Goal: Task Accomplishment & Management: Complete application form

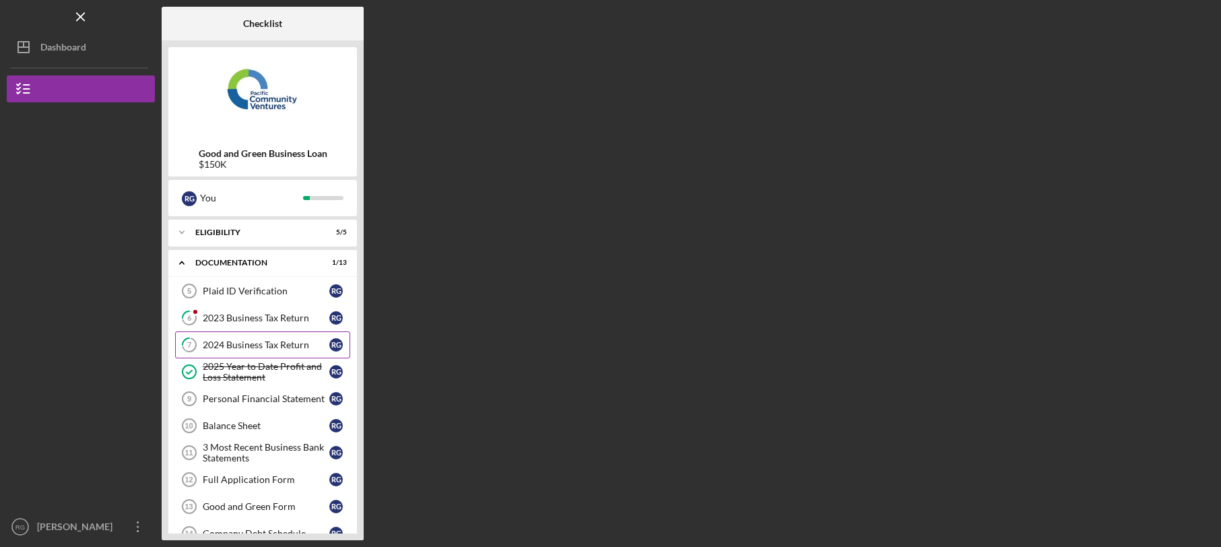
click at [264, 341] on div "2024 Business Tax Return" at bounding box center [266, 345] width 127 height 11
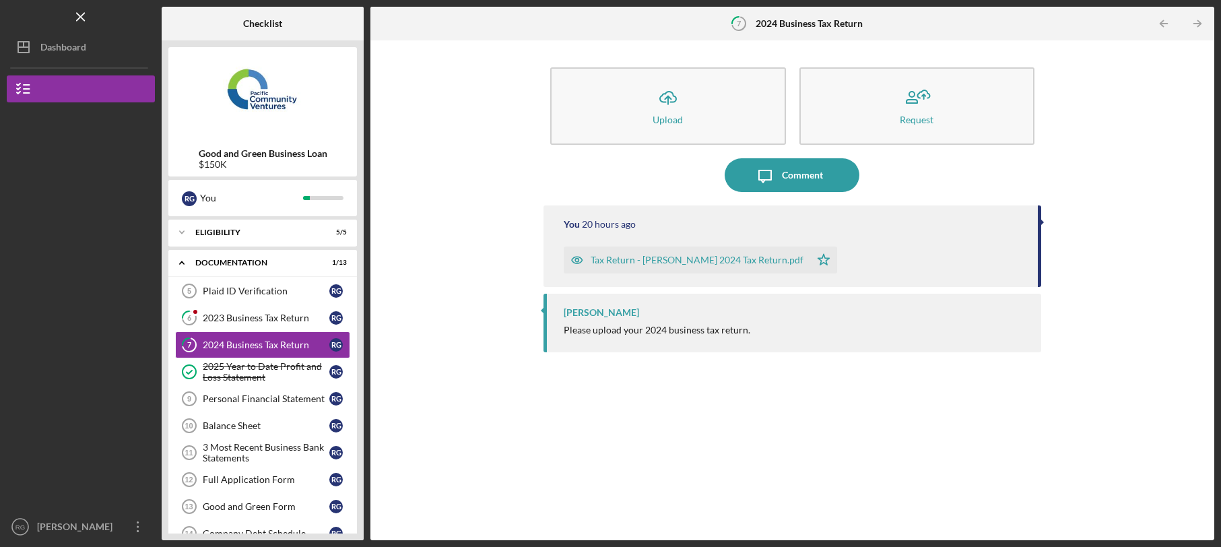
click at [605, 314] on div "[PERSON_NAME]" at bounding box center [601, 312] width 75 height 11
click at [635, 259] on div "Tax Return - [PERSON_NAME] 2024 Tax Return.pdf" at bounding box center [697, 260] width 213 height 11
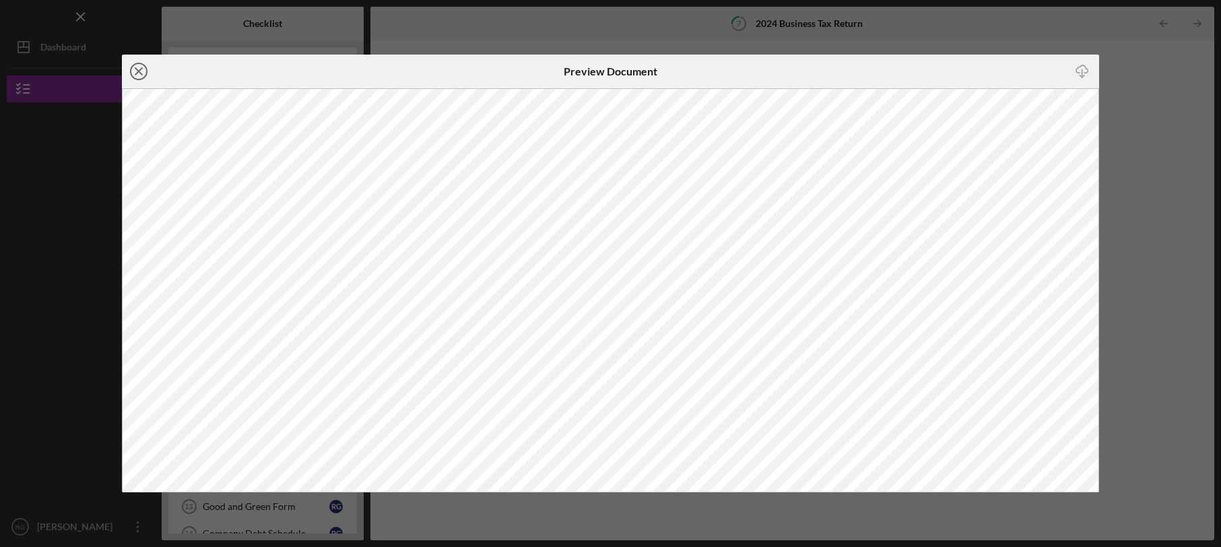
click at [141, 73] on line at bounding box center [138, 71] width 7 height 7
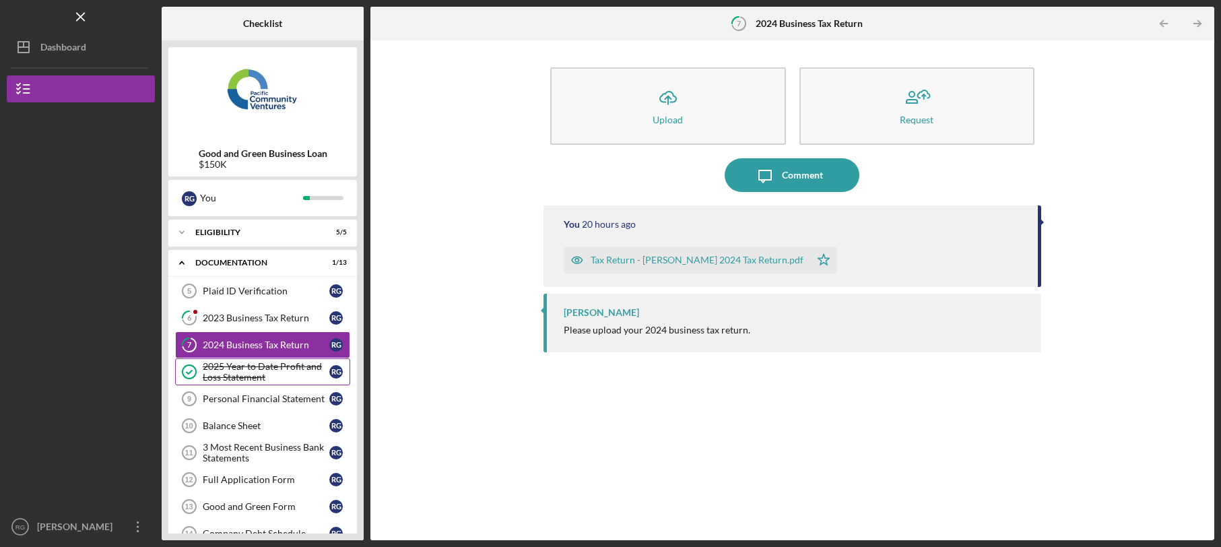
click at [210, 369] on div "2025 Year to Date Profit and Loss Statement" at bounding box center [266, 372] width 127 height 22
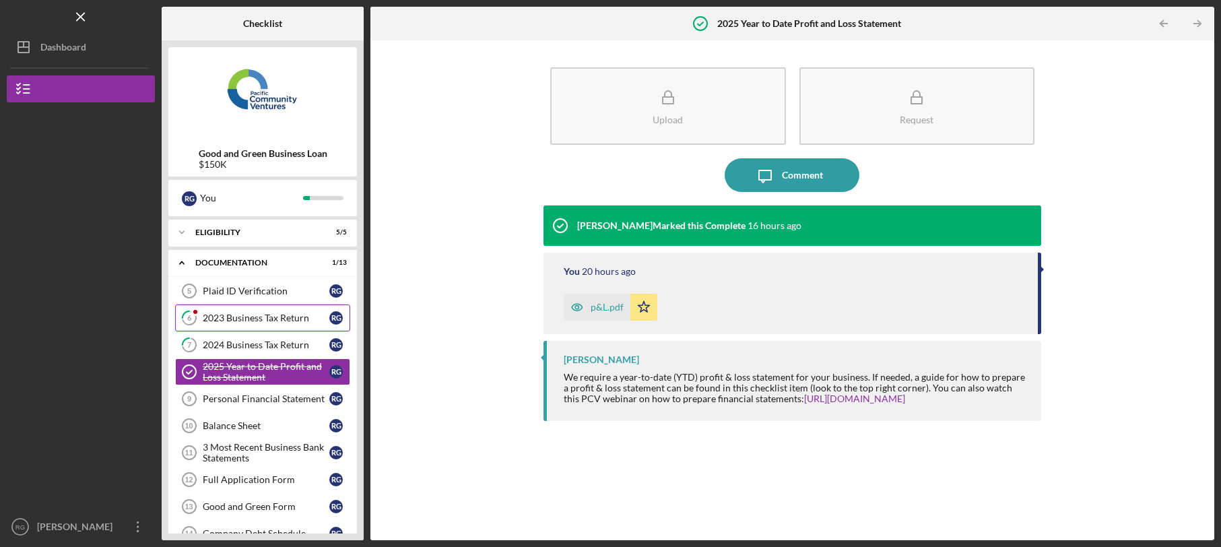
click at [251, 325] on link "6 2023 Business Tax Return R G" at bounding box center [262, 317] width 175 height 27
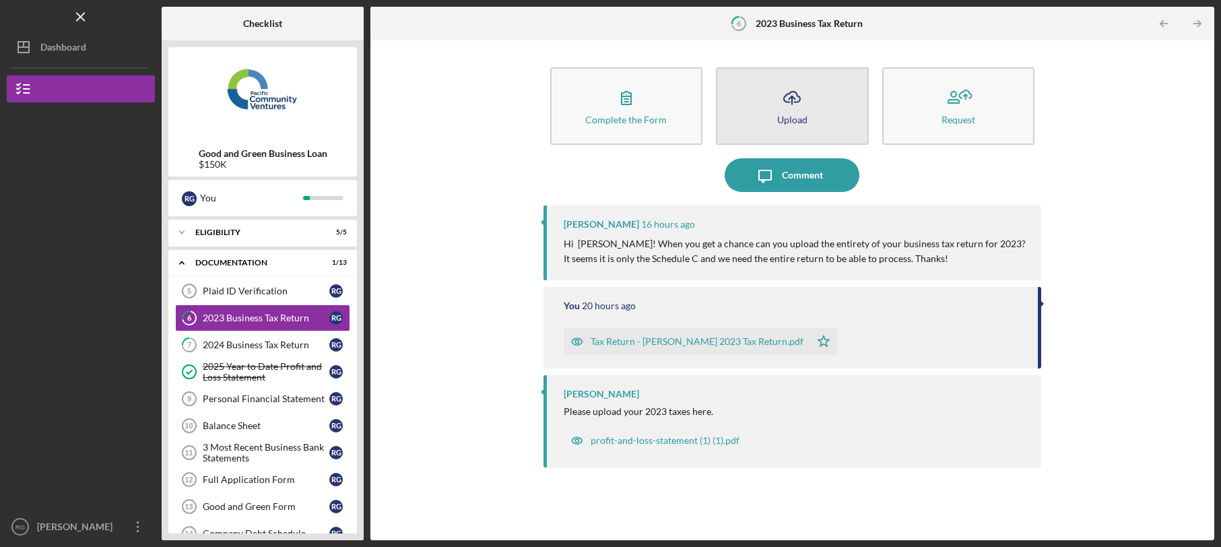
click at [742, 115] on button "Icon/Upload Upload" at bounding box center [792, 105] width 153 height 77
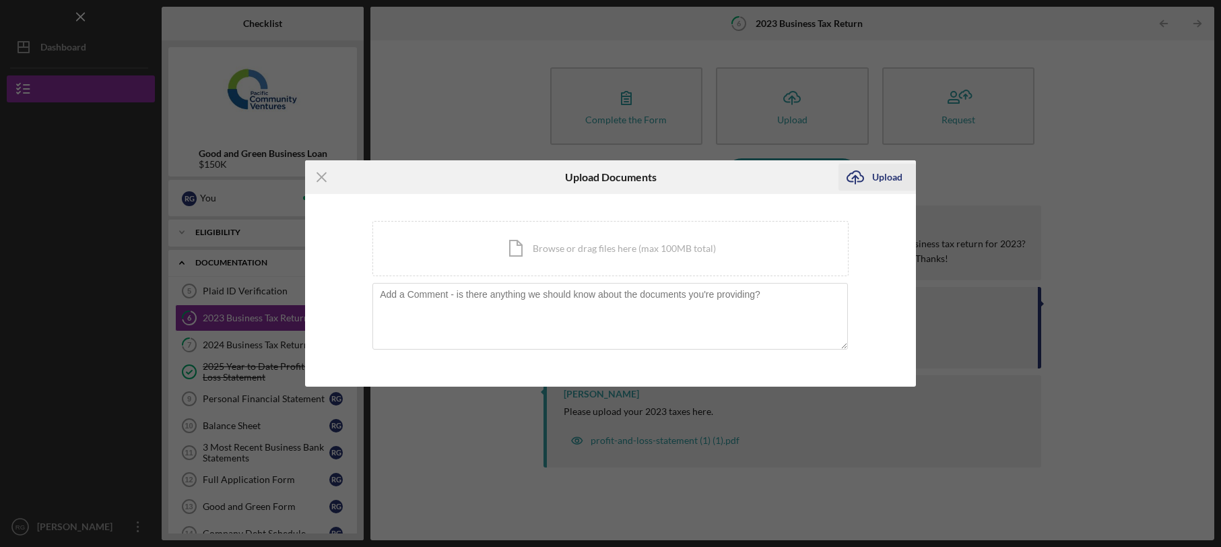
click at [882, 179] on div "Upload" at bounding box center [887, 177] width 30 height 27
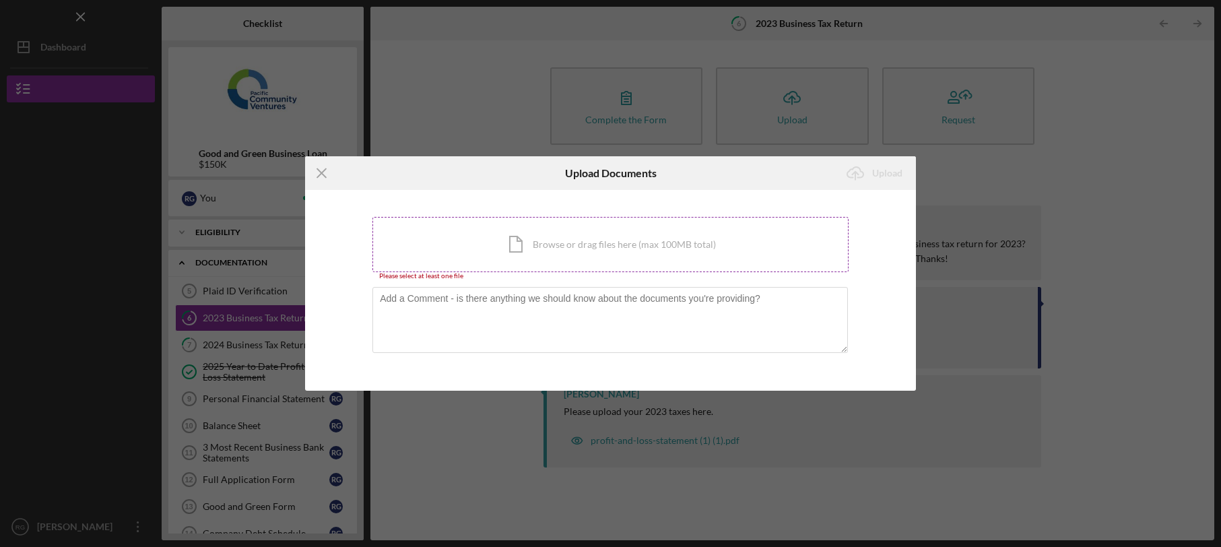
click at [708, 243] on div "Icon/Document Browse or drag files here (max 100MB total) Tap to choose files o…" at bounding box center [611, 244] width 476 height 55
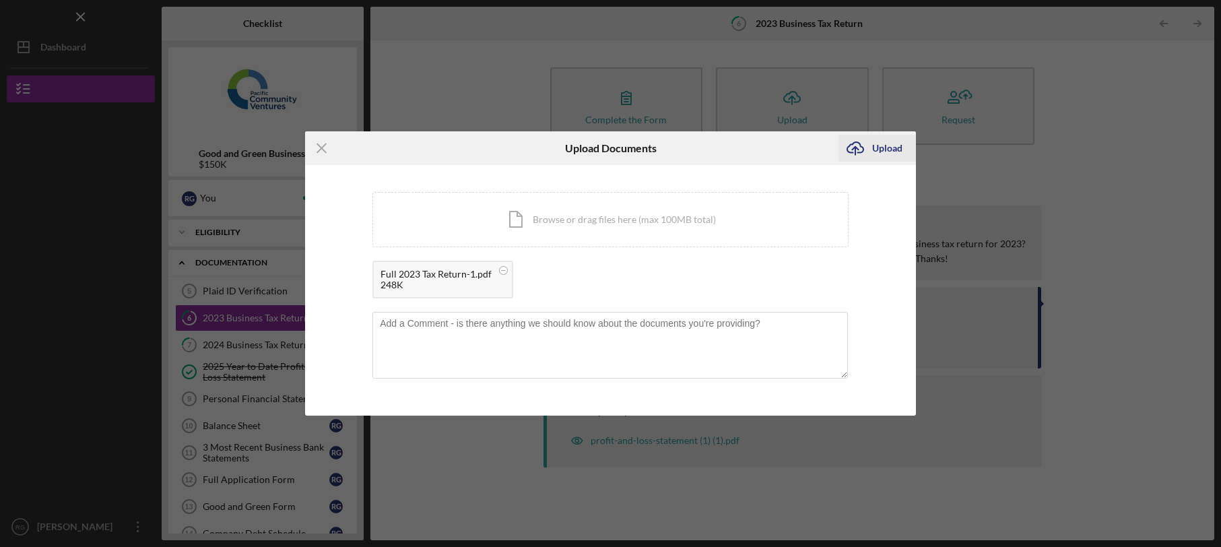
click at [883, 150] on div "Upload" at bounding box center [887, 148] width 30 height 27
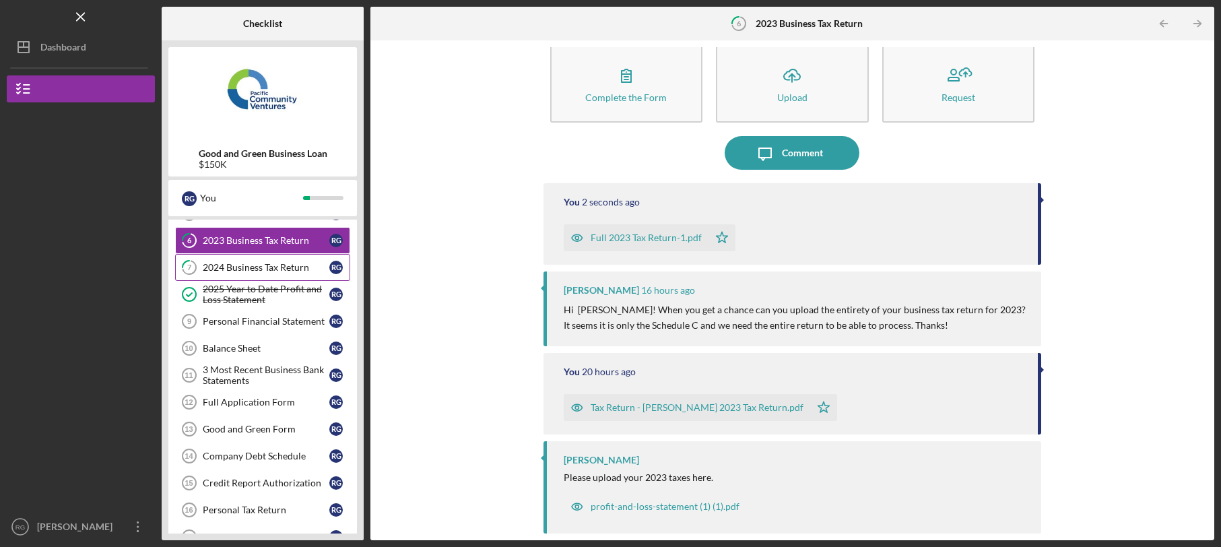
scroll to position [82, 0]
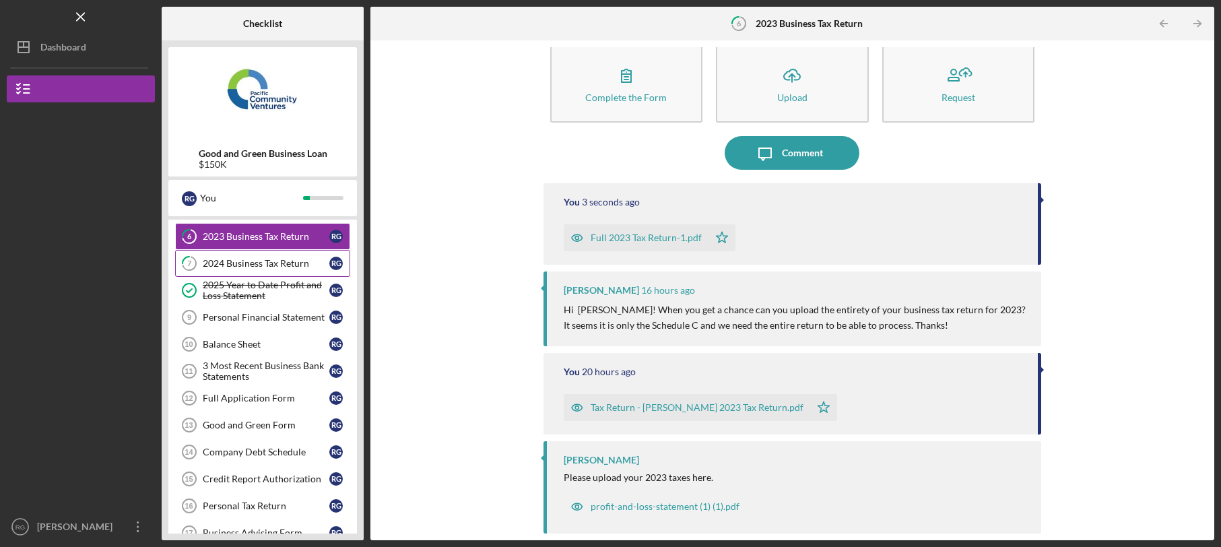
click at [248, 262] on div "2024 Business Tax Return" at bounding box center [266, 263] width 127 height 11
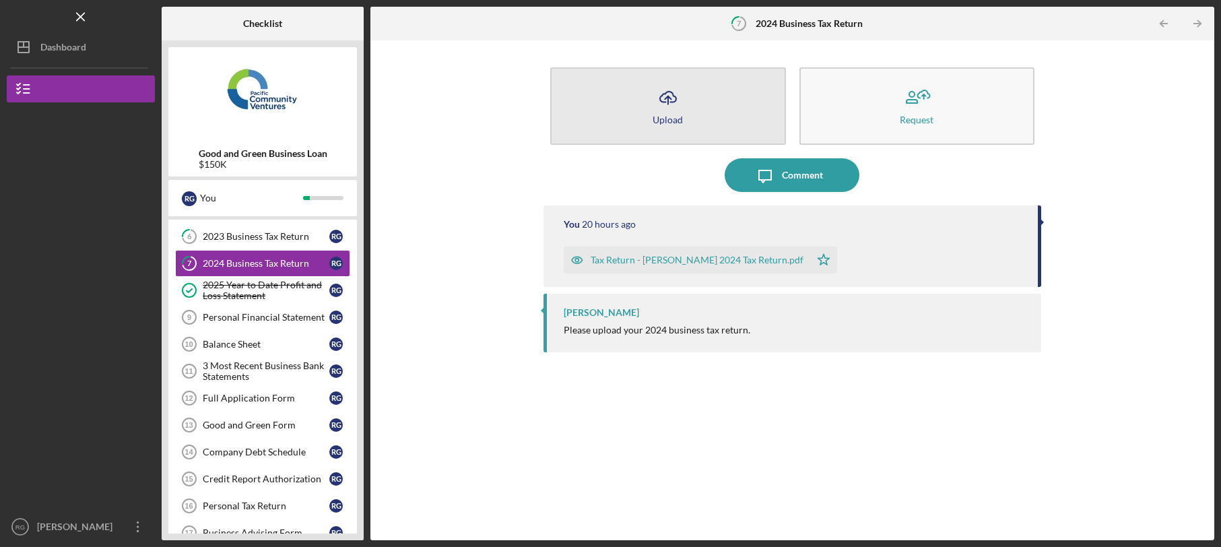
click at [703, 107] on button "Icon/Upload Upload" at bounding box center [668, 105] width 236 height 77
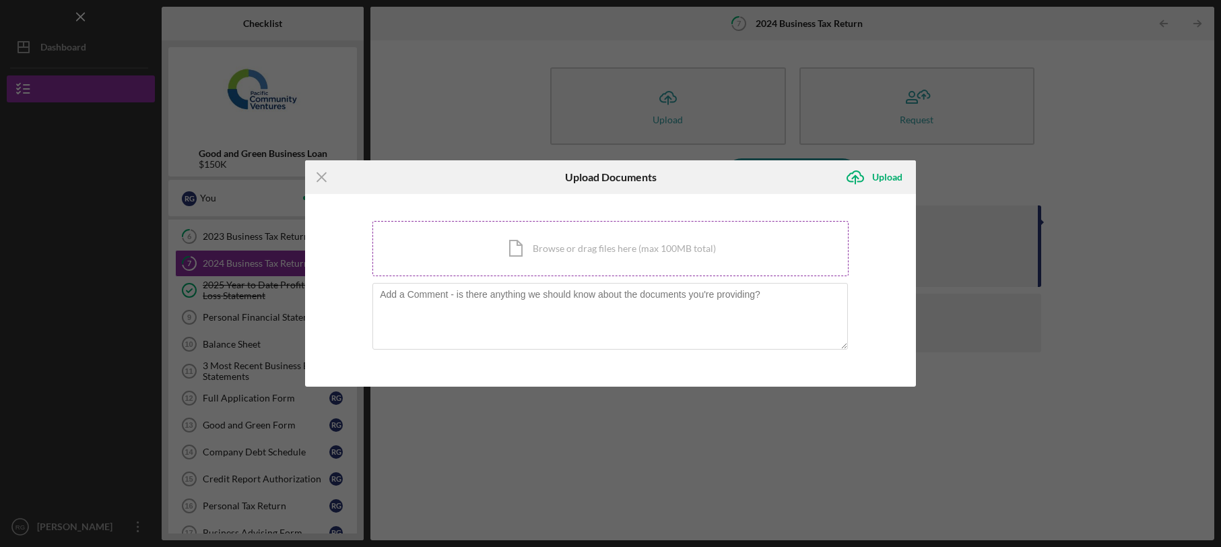
click at [605, 249] on div "Icon/Document Browse or drag files here (max 100MB total) Tap to choose files o…" at bounding box center [611, 248] width 476 height 55
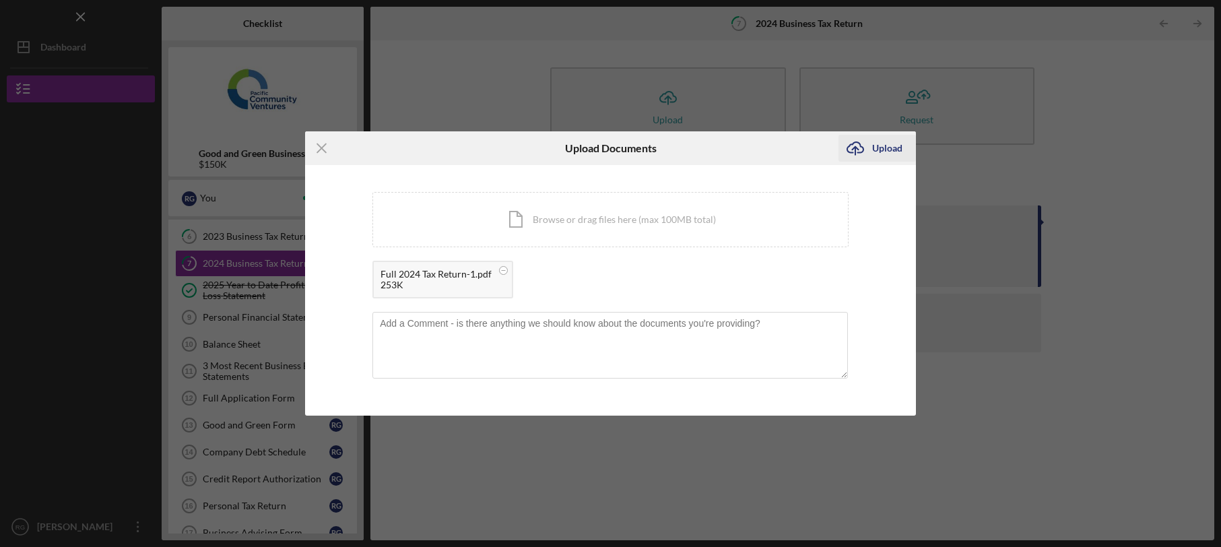
click at [887, 150] on div "Upload" at bounding box center [887, 148] width 30 height 27
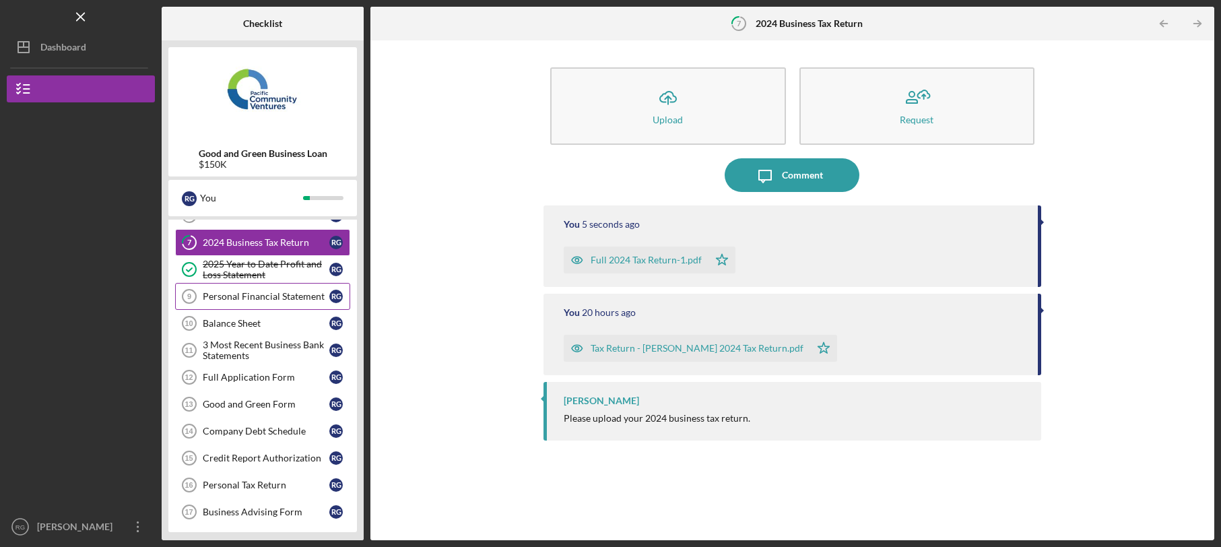
click at [261, 296] on div "Personal Financial Statement" at bounding box center [266, 296] width 127 height 11
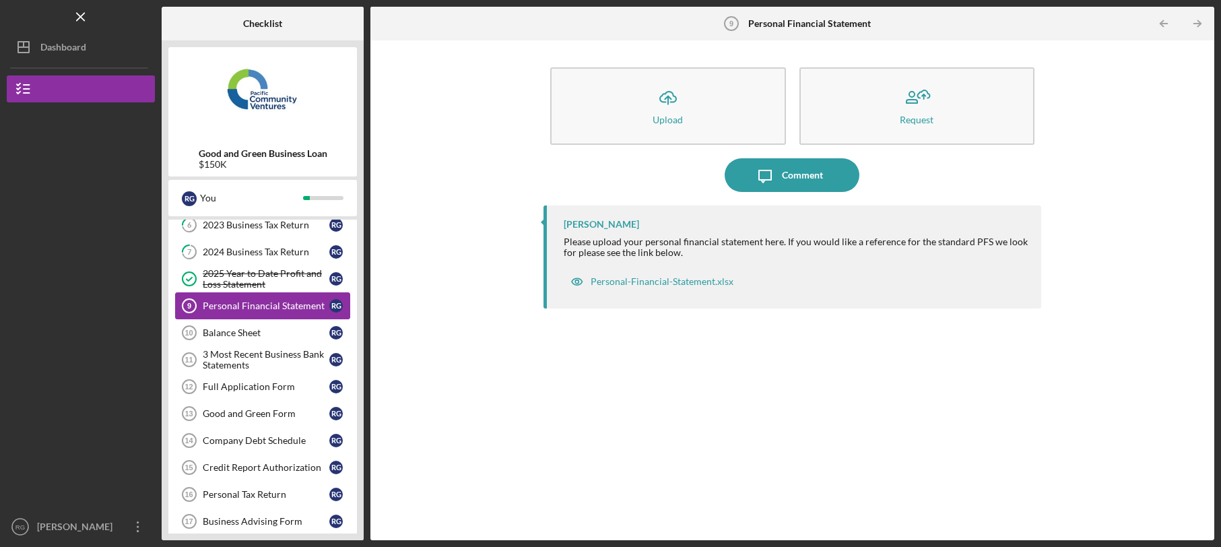
scroll to position [91, 0]
click at [707, 286] on div "Personal-Financial-Statement.xlsx" at bounding box center [662, 281] width 143 height 11
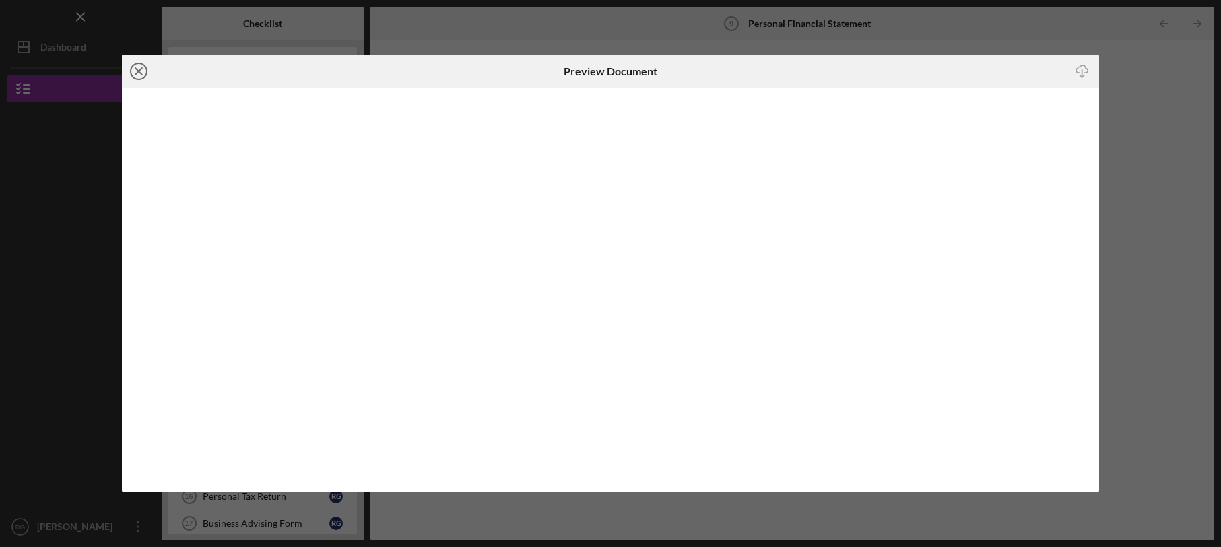
click at [139, 73] on icon "Icon/Close" at bounding box center [139, 72] width 34 height 34
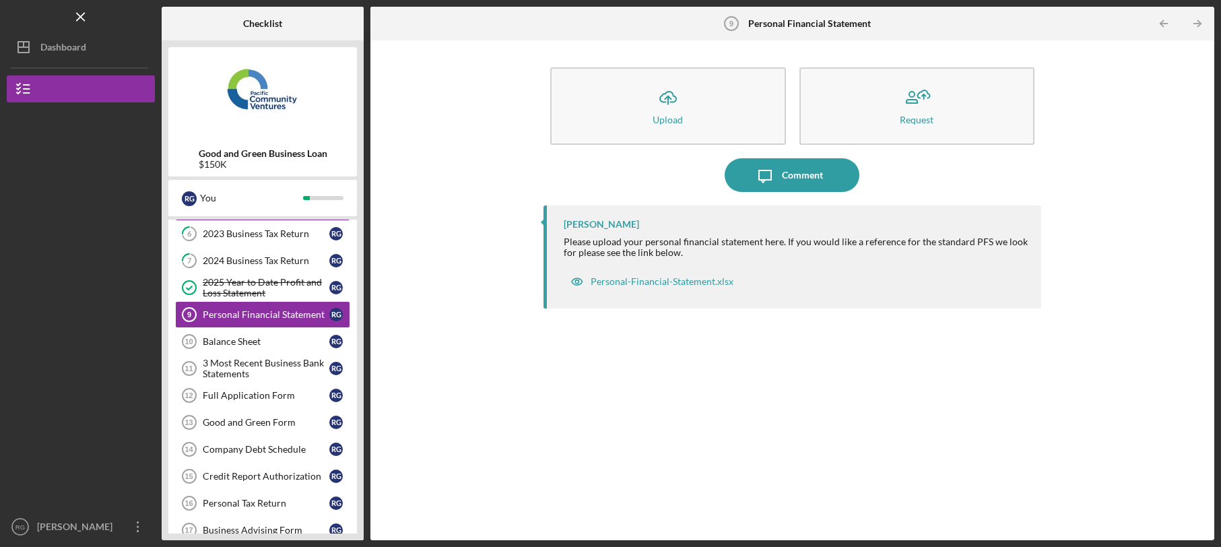
scroll to position [106, 0]
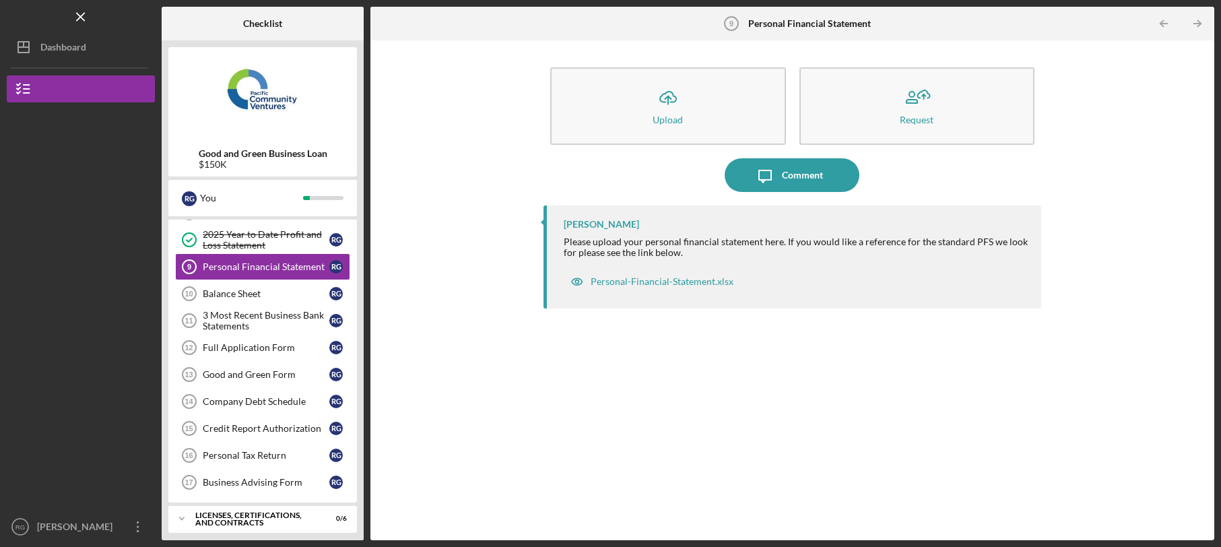
click at [280, 298] on div "Balance Sheet" at bounding box center [266, 293] width 127 height 11
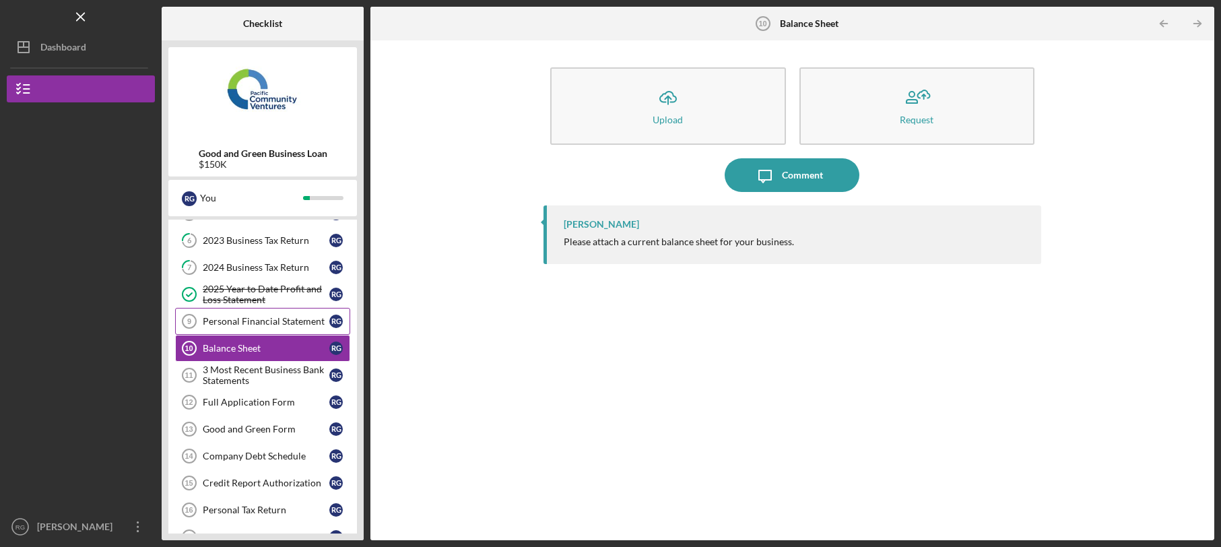
scroll to position [84, 0]
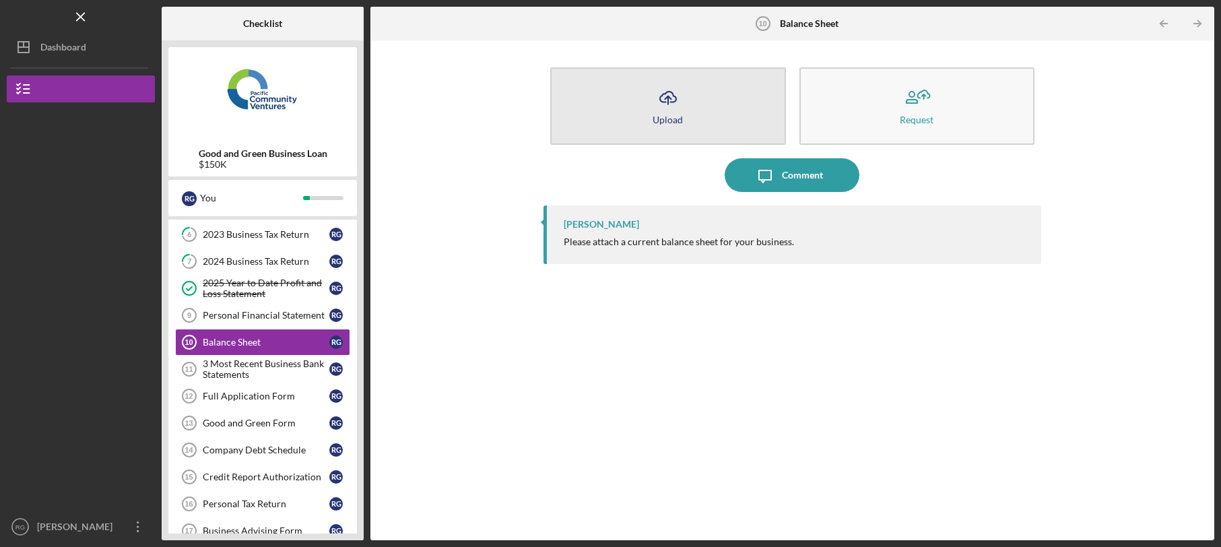
click at [686, 106] on button "Icon/Upload Upload" at bounding box center [668, 105] width 236 height 77
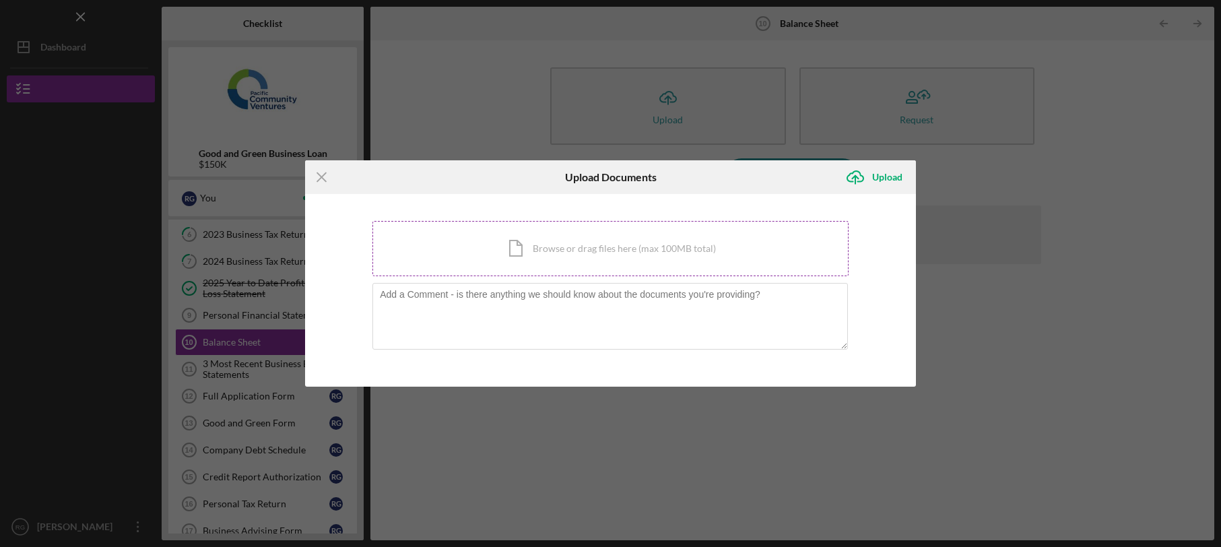
click at [569, 241] on div "Icon/Document Browse or drag files here (max 100MB total) Tap to choose files o…" at bounding box center [611, 248] width 476 height 55
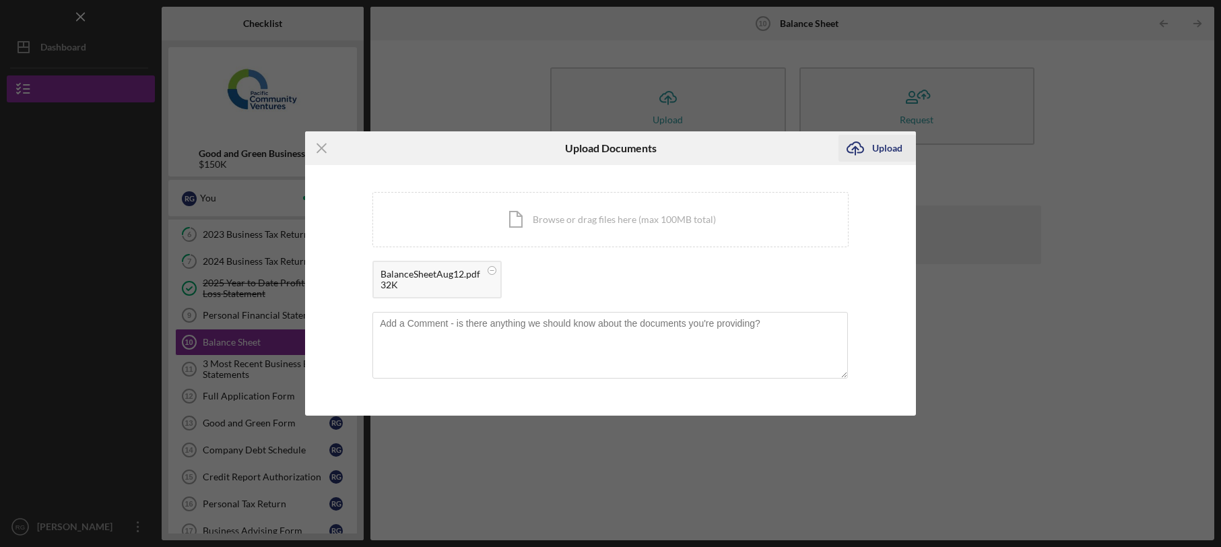
click at [879, 146] on div "Upload" at bounding box center [887, 148] width 30 height 27
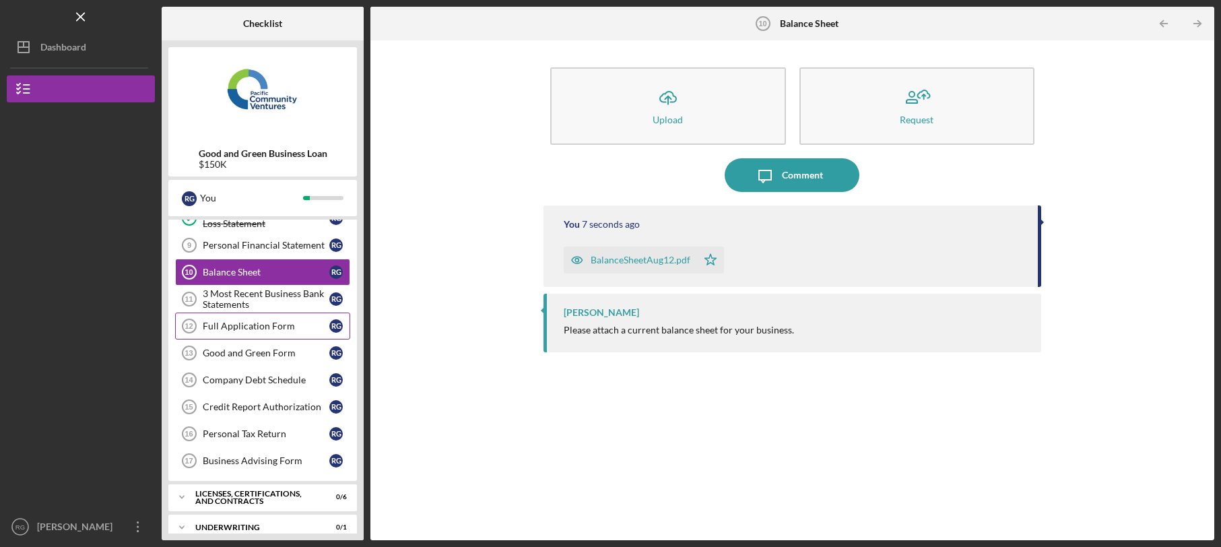
scroll to position [199, 0]
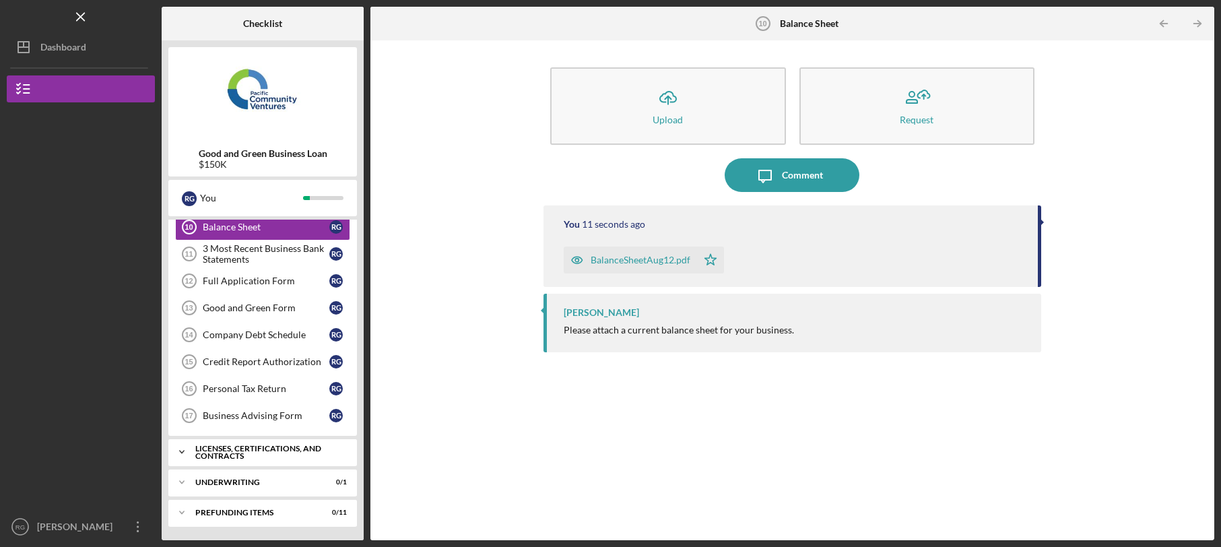
click at [276, 452] on div "Licenses, Certifications, and Contracts" at bounding box center [267, 452] width 145 height 15
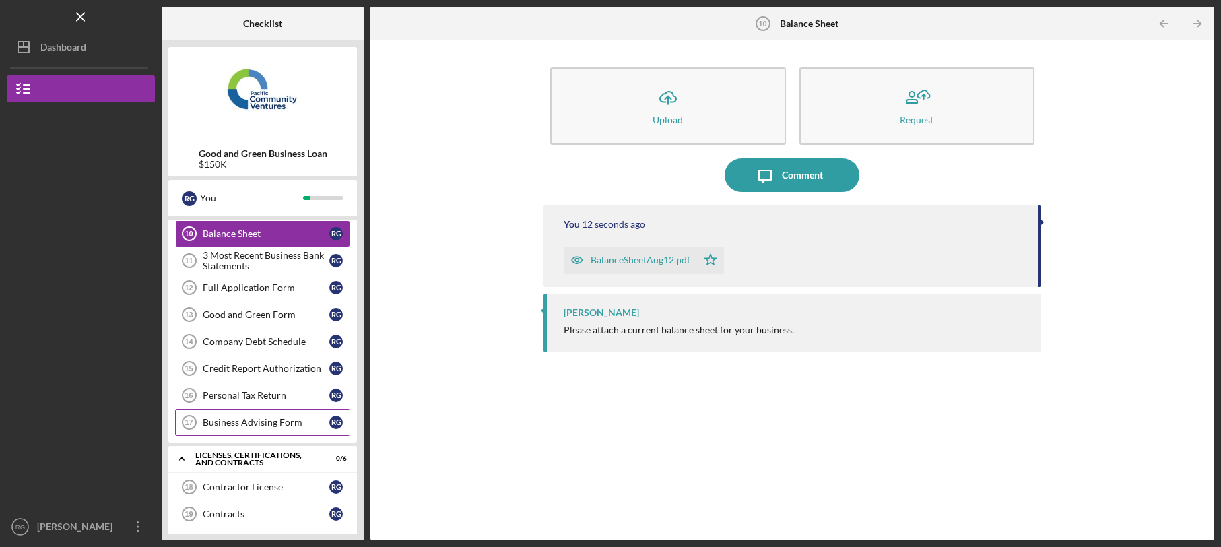
scroll to position [368, 0]
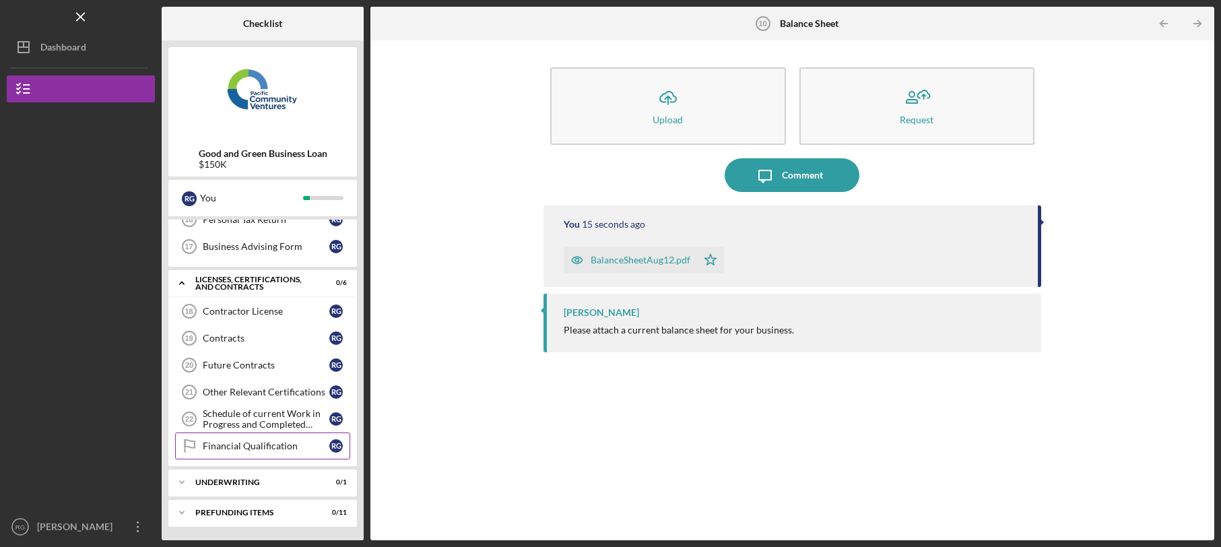
click at [287, 457] on link "Financial Qualification Financial Qualification R G" at bounding box center [262, 445] width 175 height 27
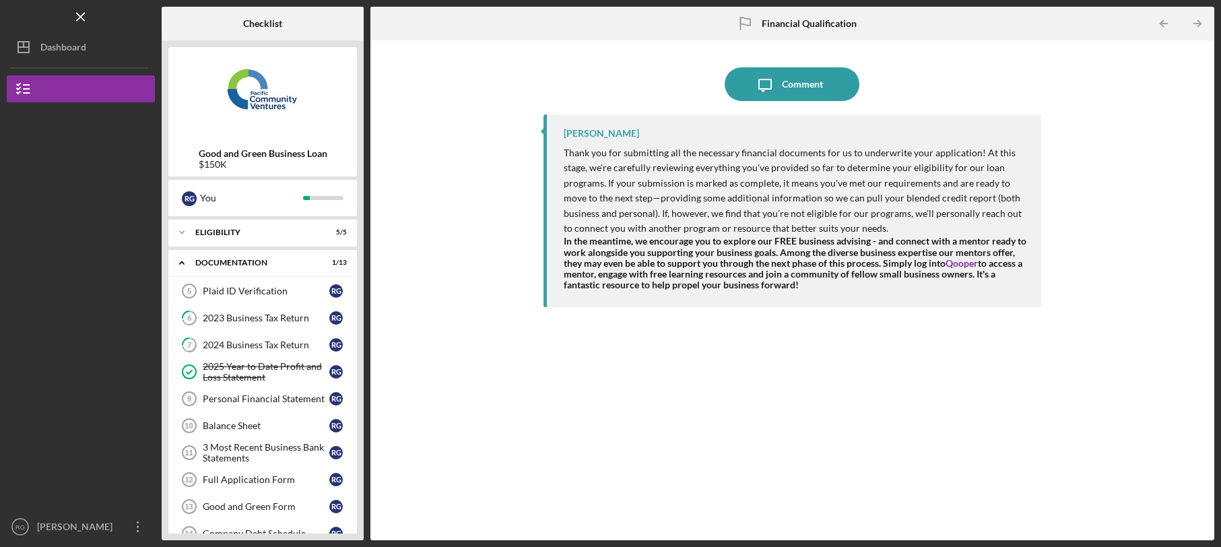
scroll to position [3, 0]
